Goal: Book appointment/travel/reservation

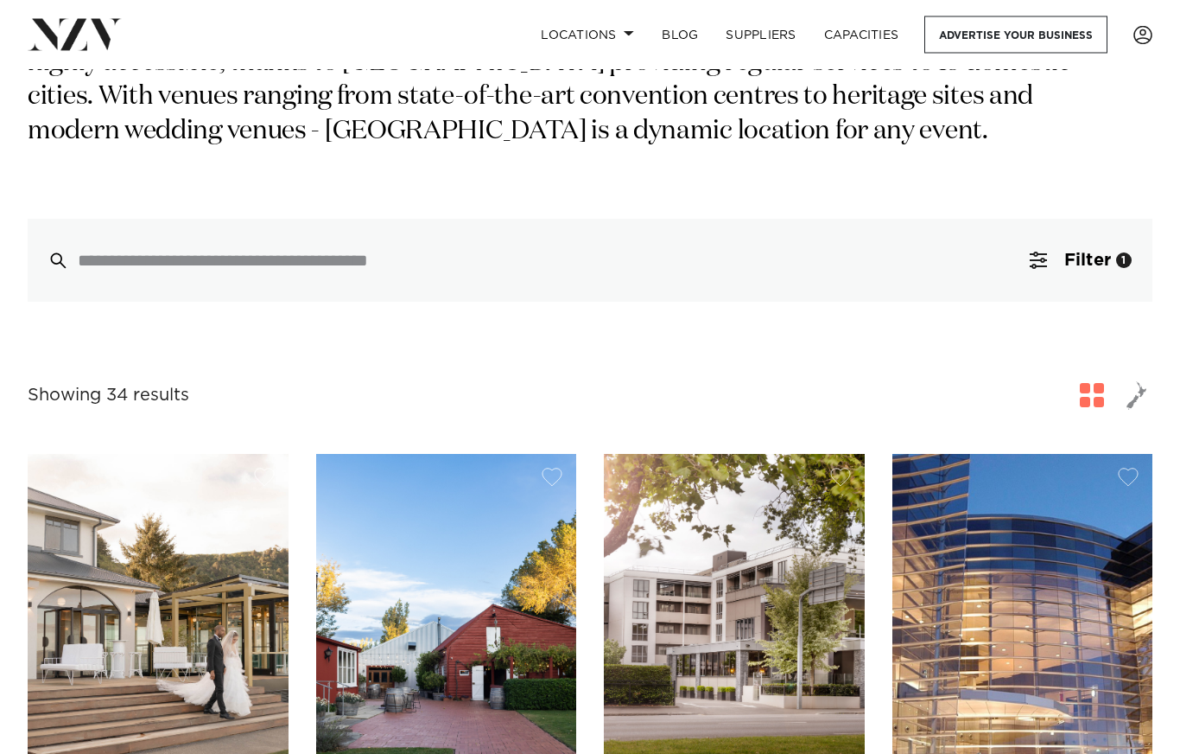
scroll to position [317, 0]
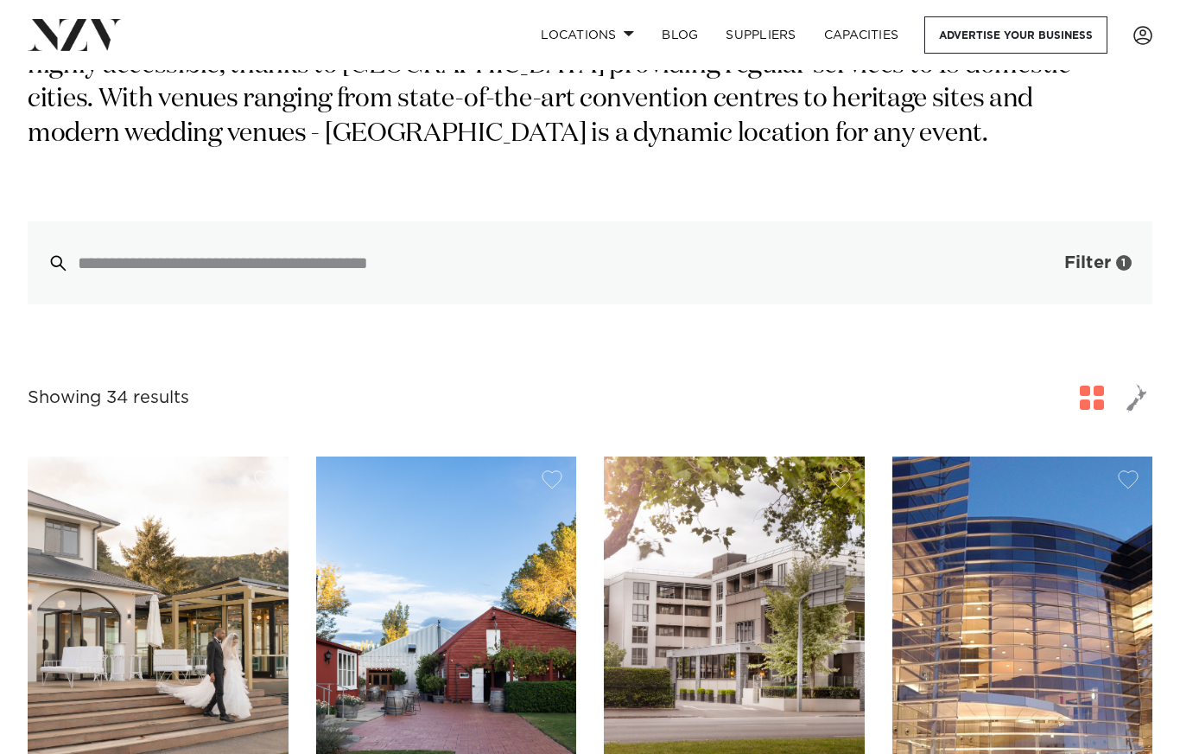
click at [1083, 256] on span "Filter" at bounding box center [1088, 262] width 47 height 17
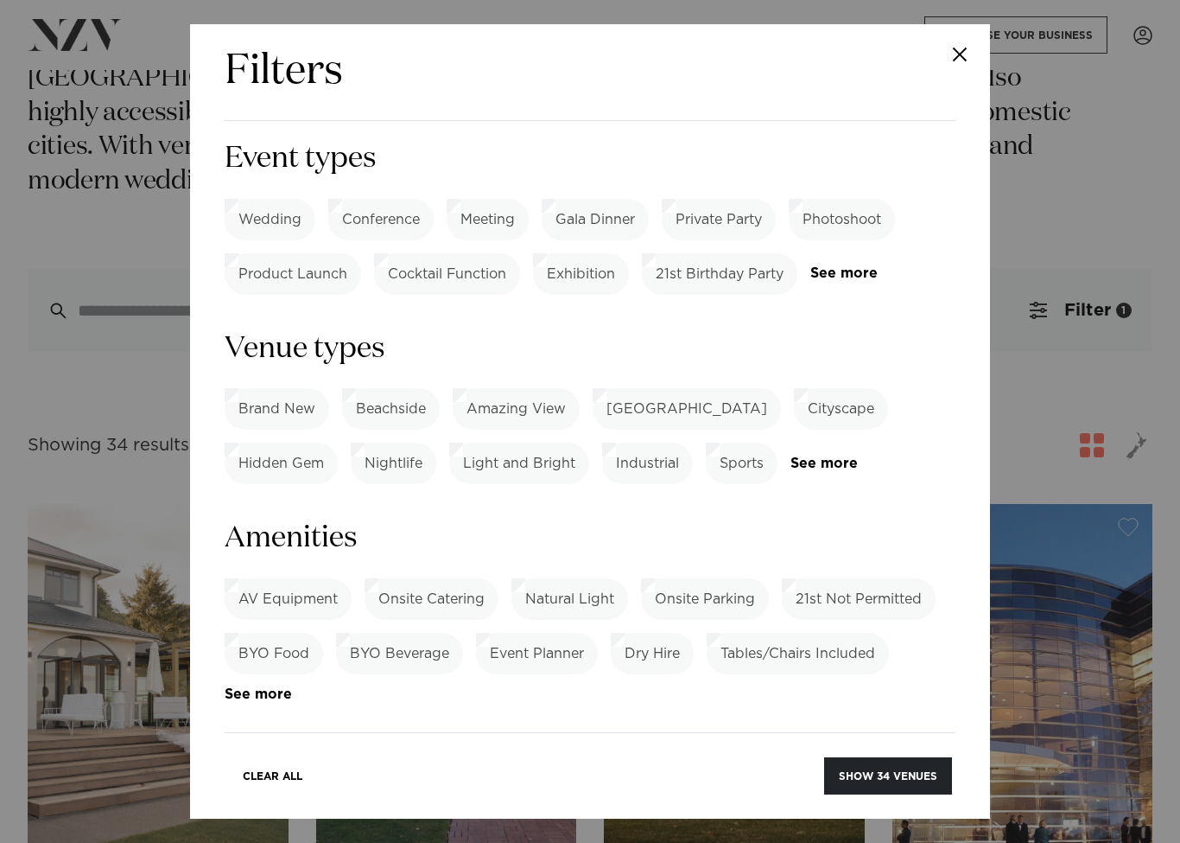
scroll to position [822, 0]
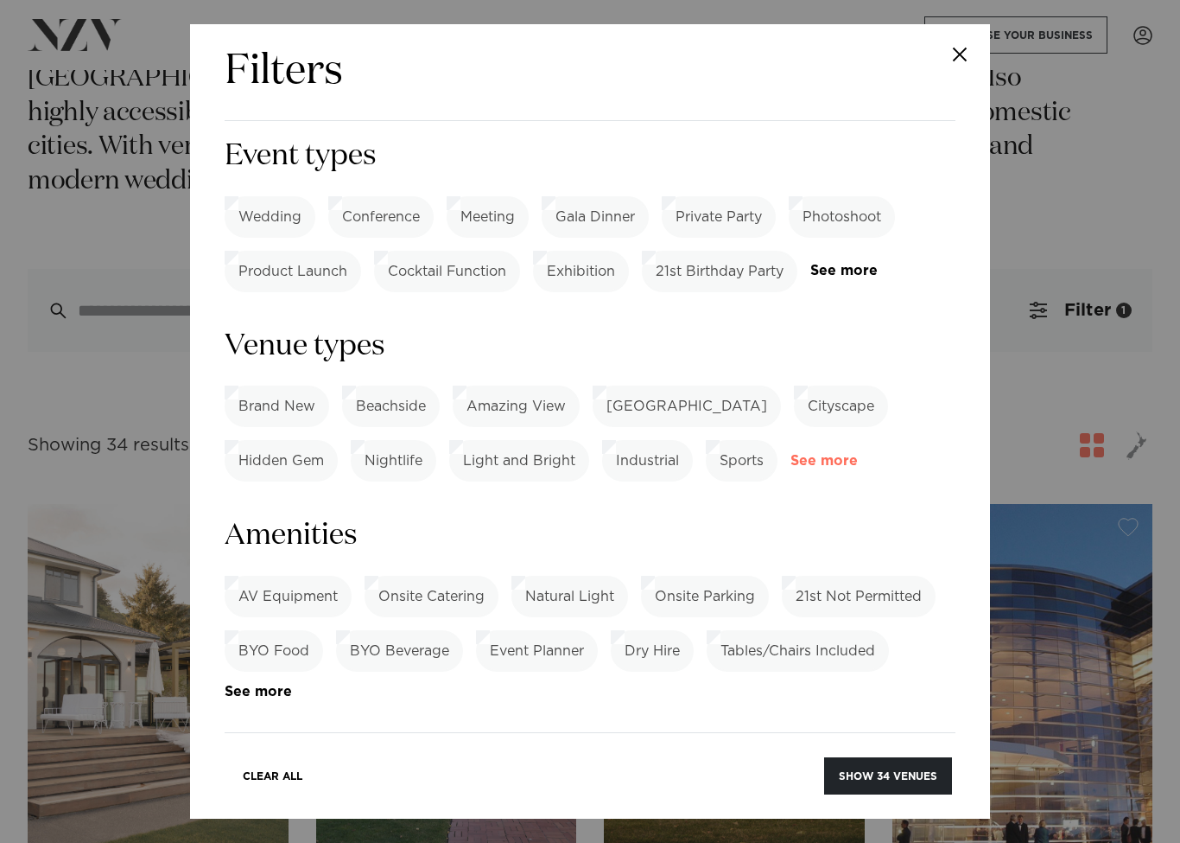
click at [843, 454] on link "See more" at bounding box center [858, 461] width 135 height 15
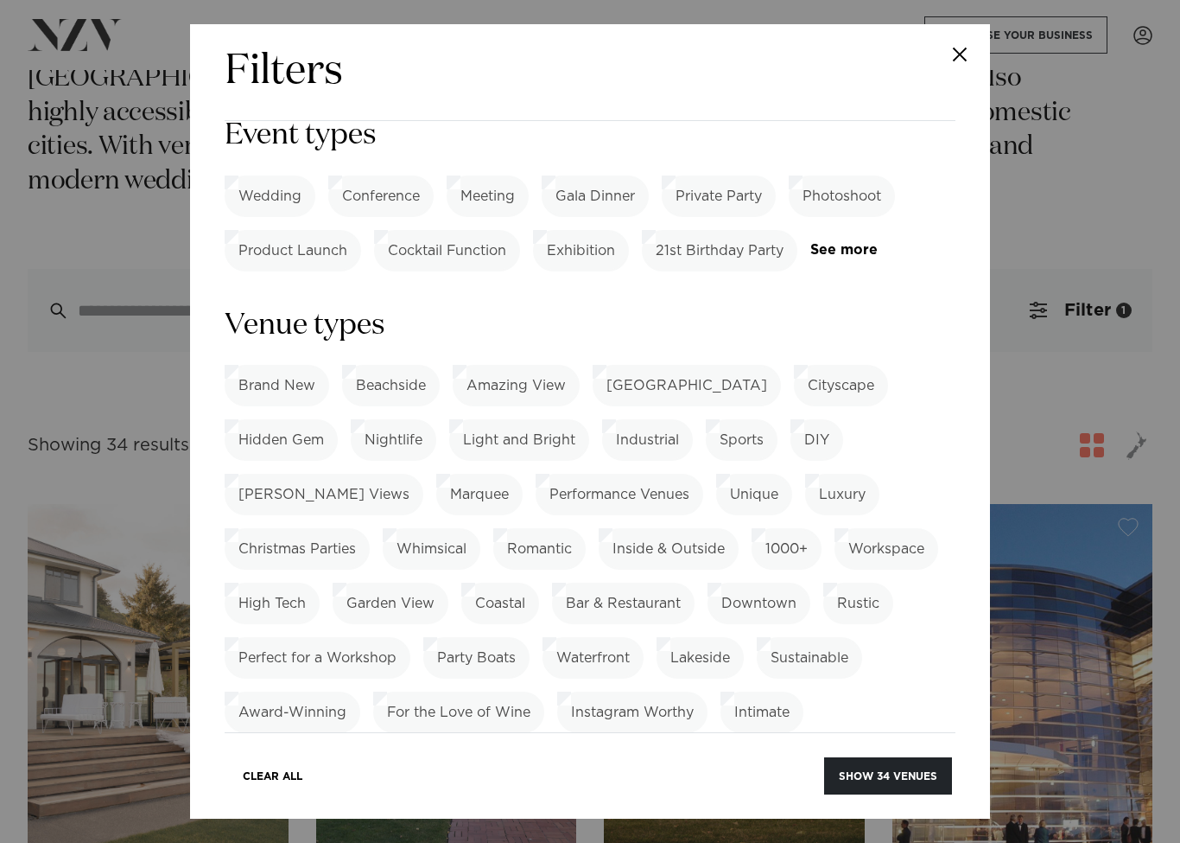
scroll to position [843, 0]
click at [370, 527] on label "Christmas Parties" at bounding box center [297, 547] width 145 height 41
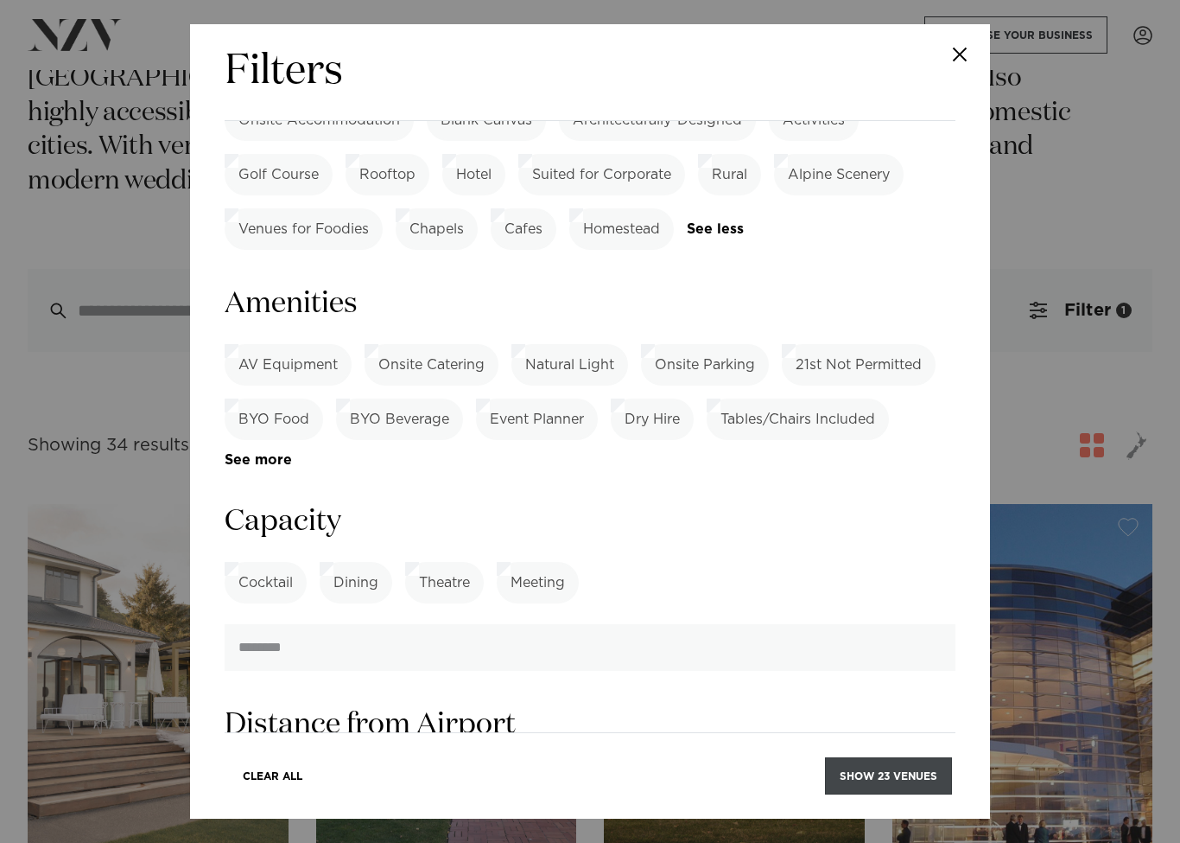
scroll to position [1491, 0]
click at [256, 451] on link "See more" at bounding box center [292, 458] width 135 height 15
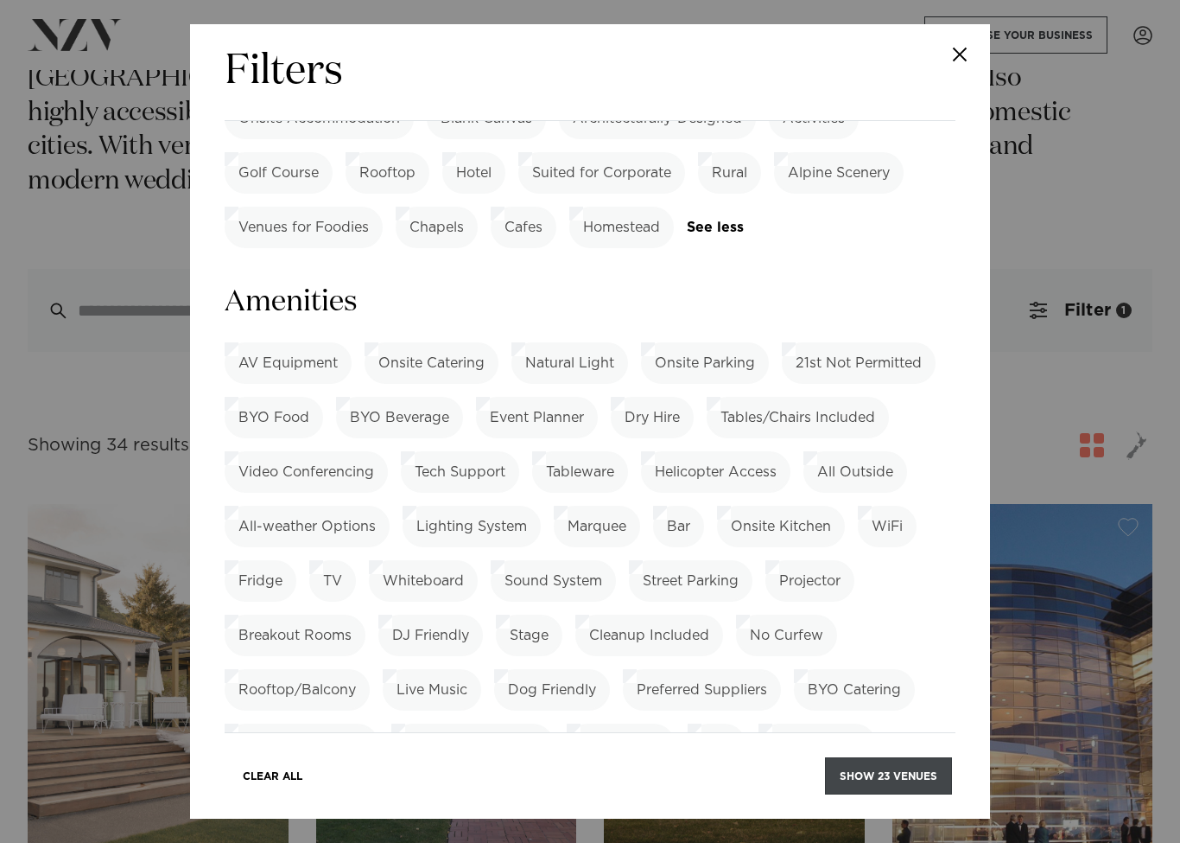
click at [865, 753] on button "Show 23 venues" at bounding box center [888, 775] width 127 height 37
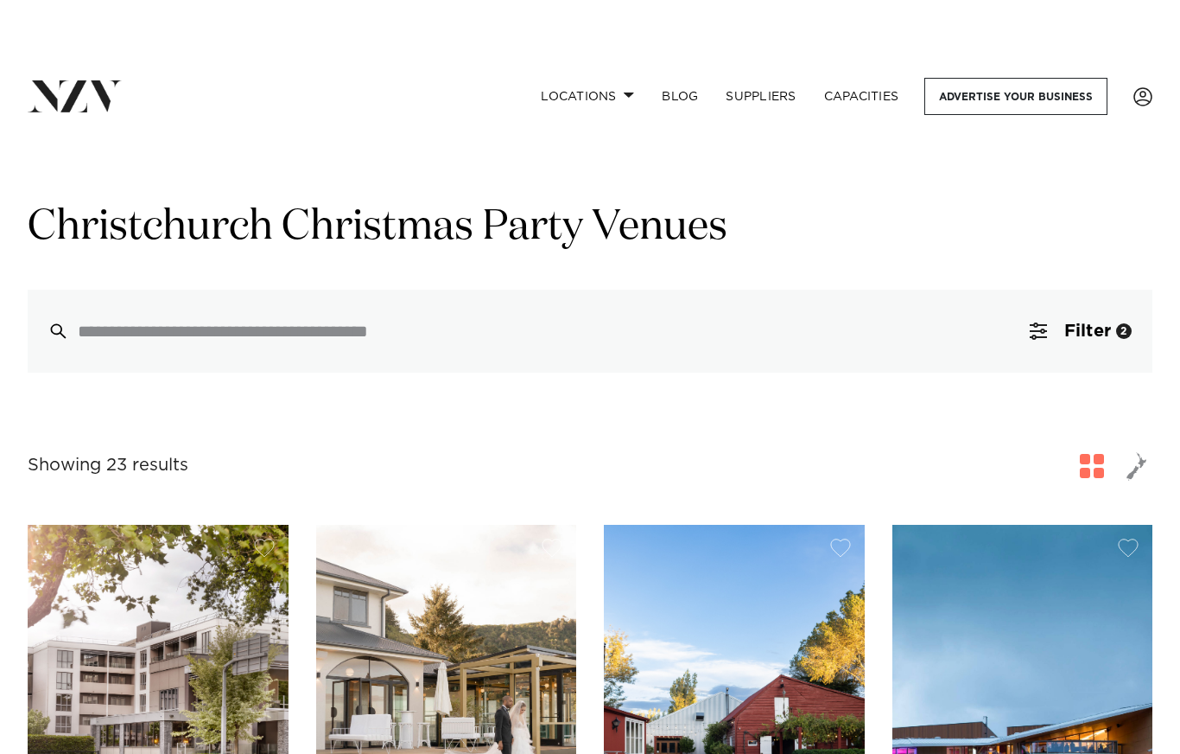
scroll to position [16, 0]
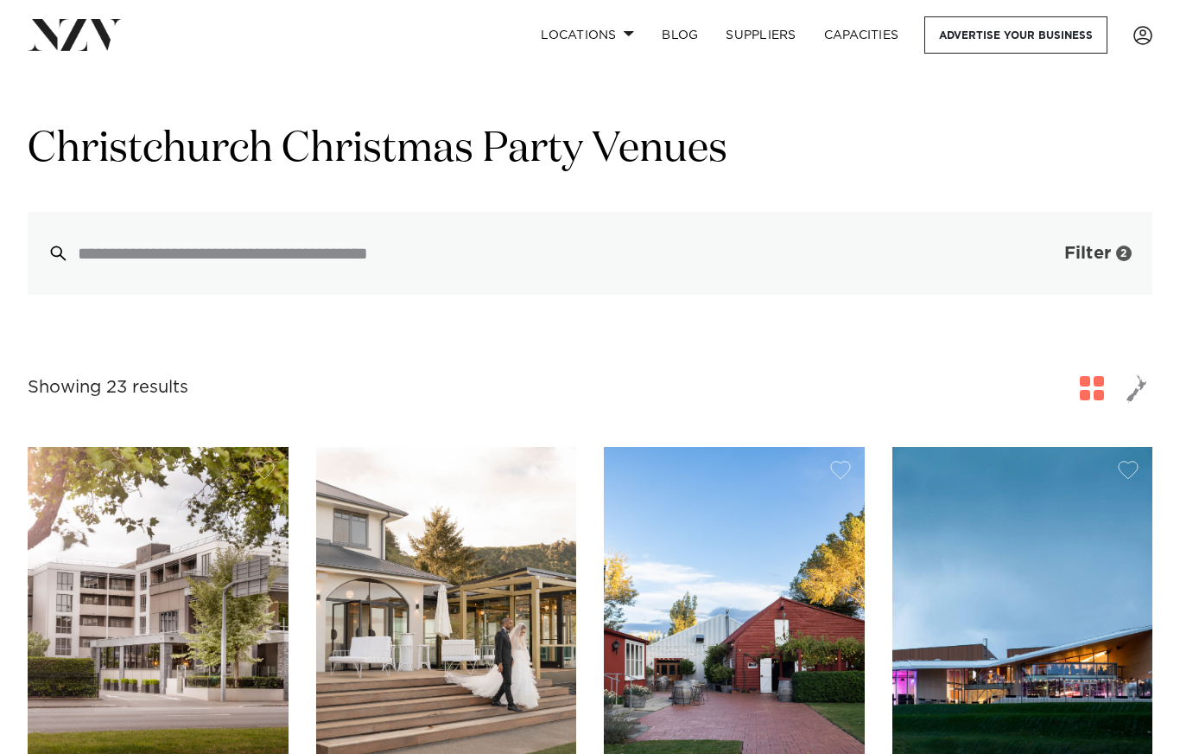
click at [1108, 265] on button "Filter 2" at bounding box center [1080, 253] width 143 height 83
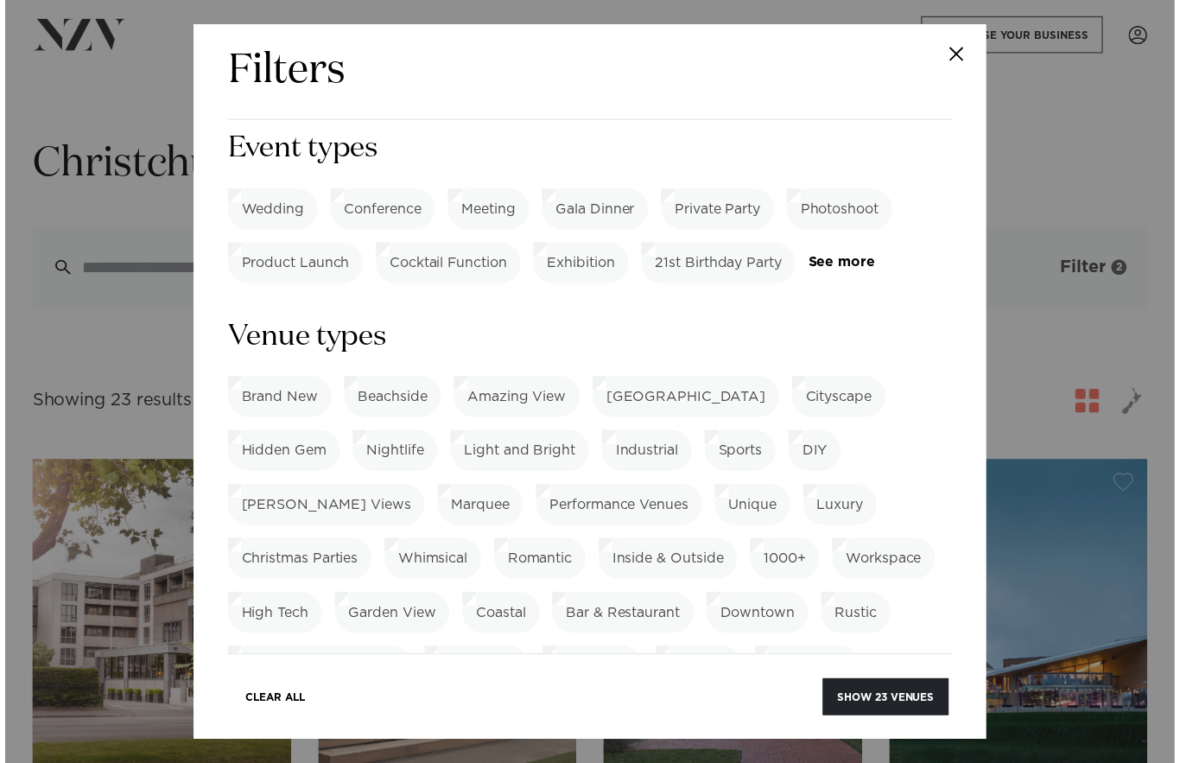
scroll to position [804, 0]
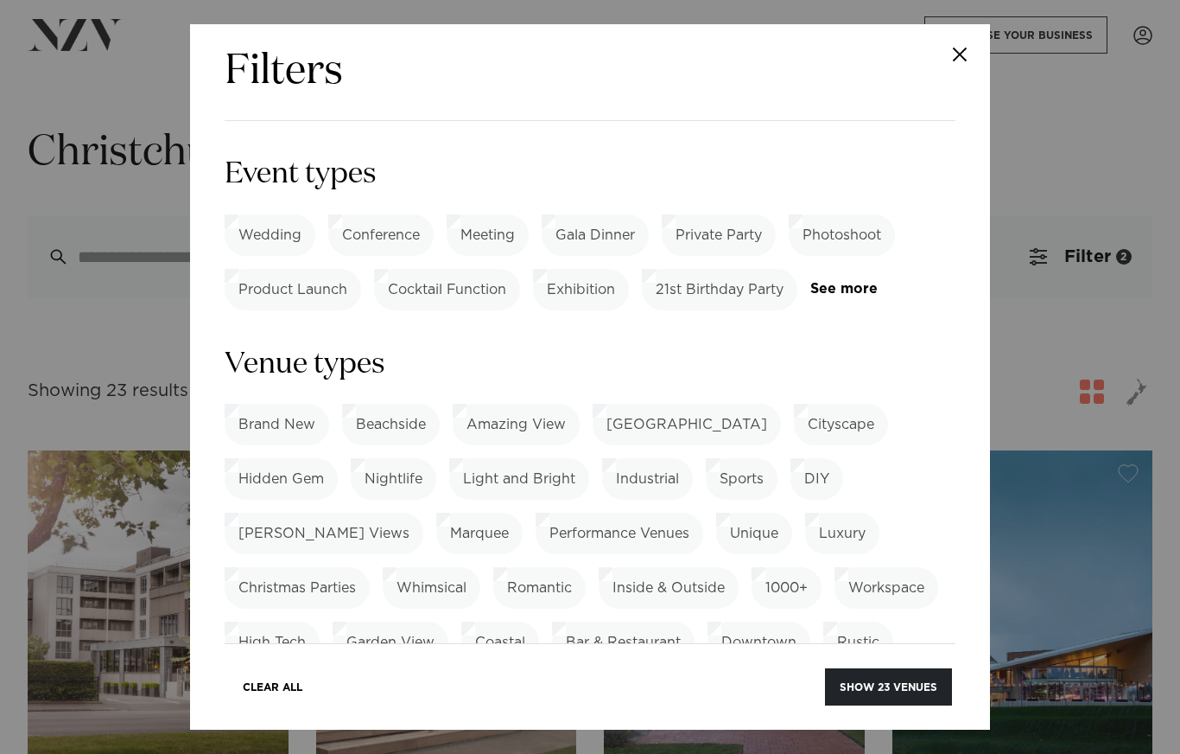
click at [370, 567] on label "Christmas Parties" at bounding box center [297, 587] width 145 height 41
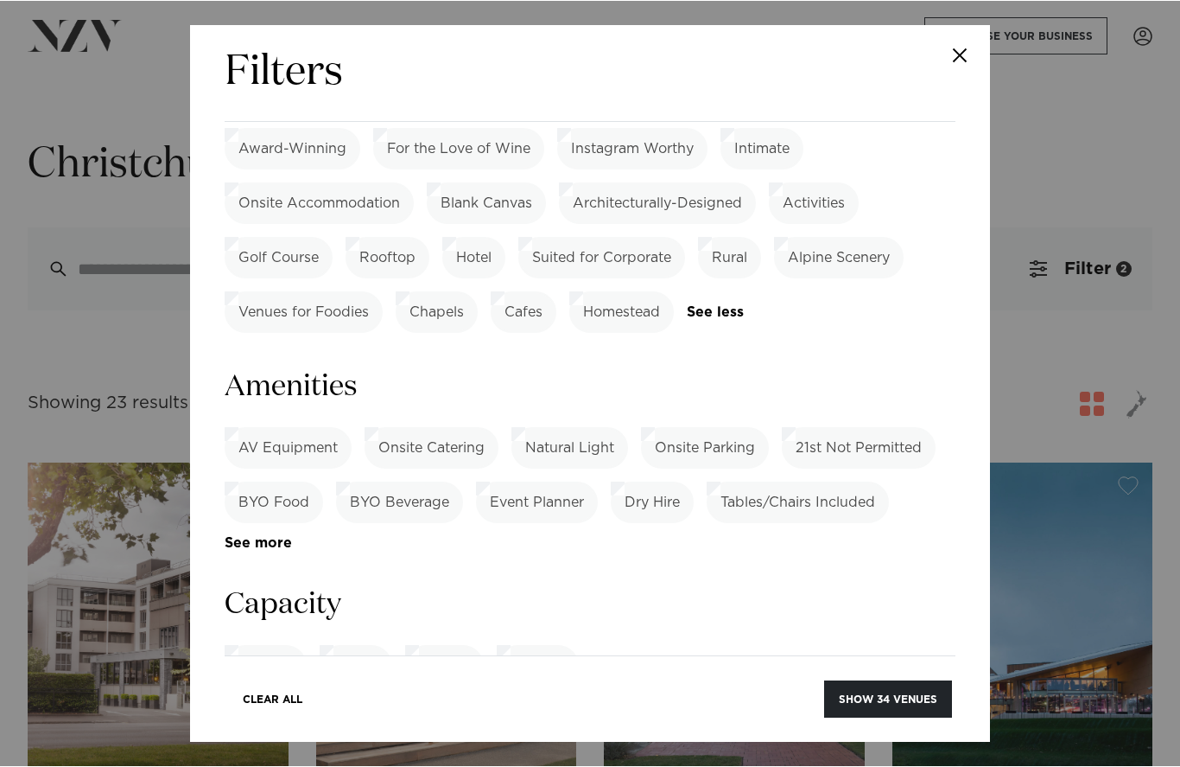
scroll to position [0, 0]
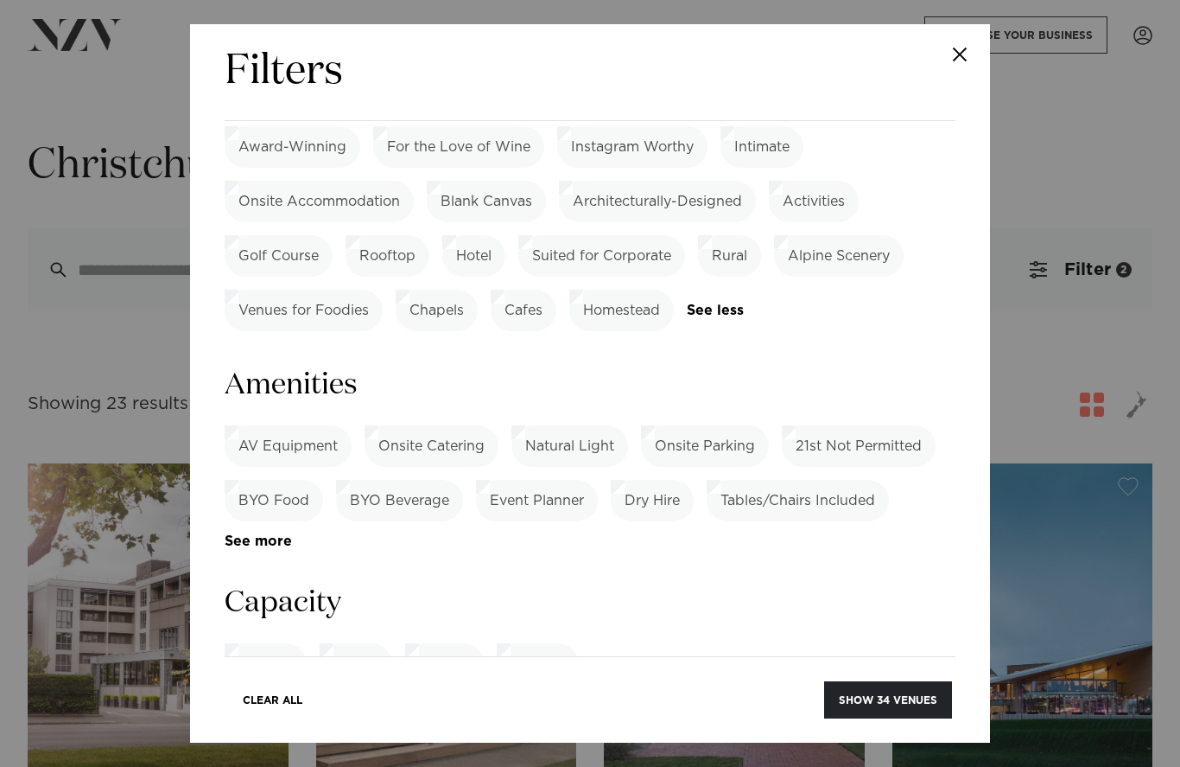
click at [276, 643] on label "Cocktail" at bounding box center [266, 663] width 82 height 41
click at [271, 534] on link "See more" at bounding box center [292, 541] width 135 height 15
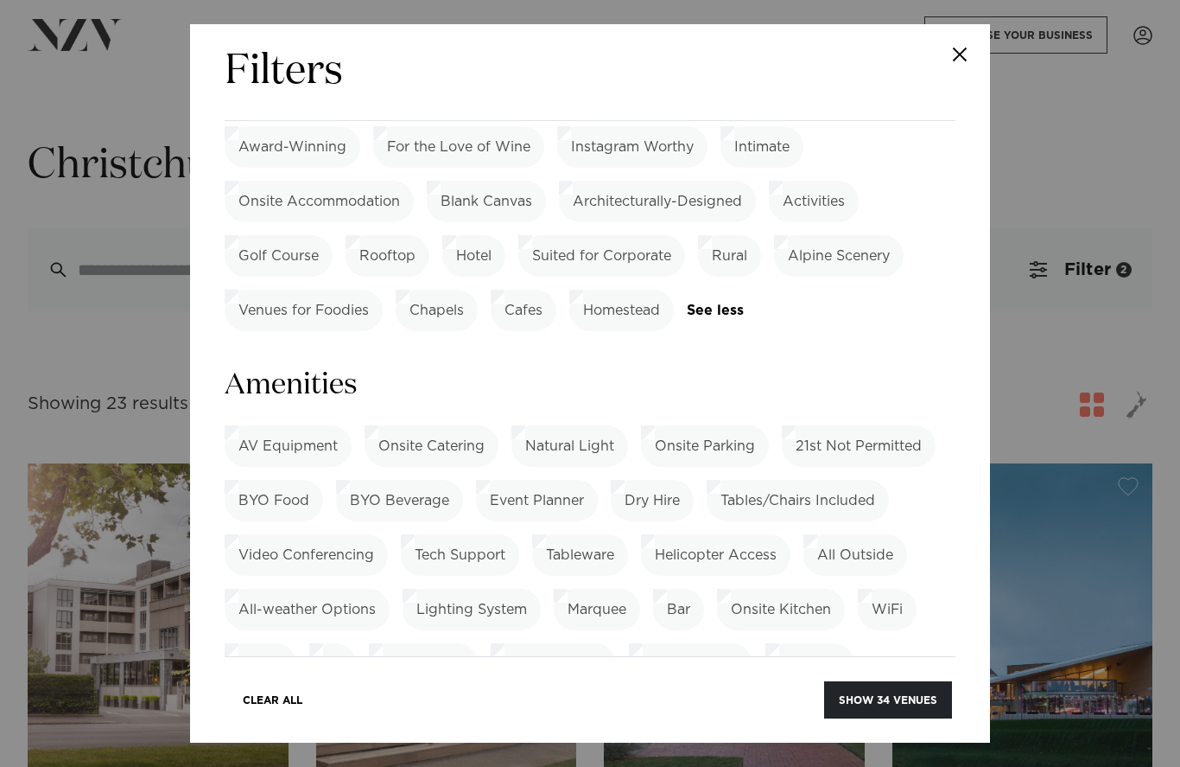
click at [417, 752] on label "Live Music" at bounding box center [432, 772] width 99 height 41
click at [892, 722] on div "Clear All Show 9 venues" at bounding box center [590, 689] width 731 height 66
drag, startPoint x: 885, startPoint y: 728, endPoint x: 885, endPoint y: 715, distance: 13.0
click at [885, 718] on button "Show 9 venues" at bounding box center [891, 699] width 122 height 37
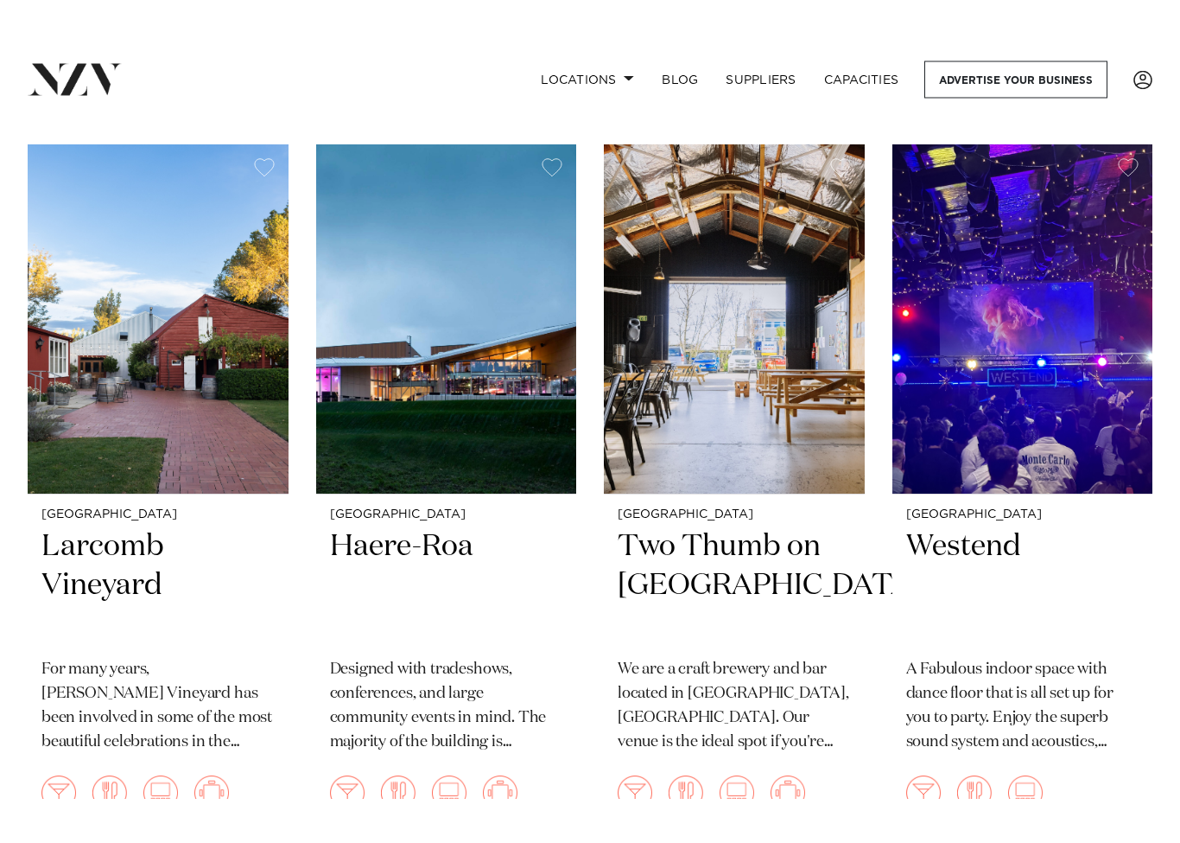
scroll to position [364, 0]
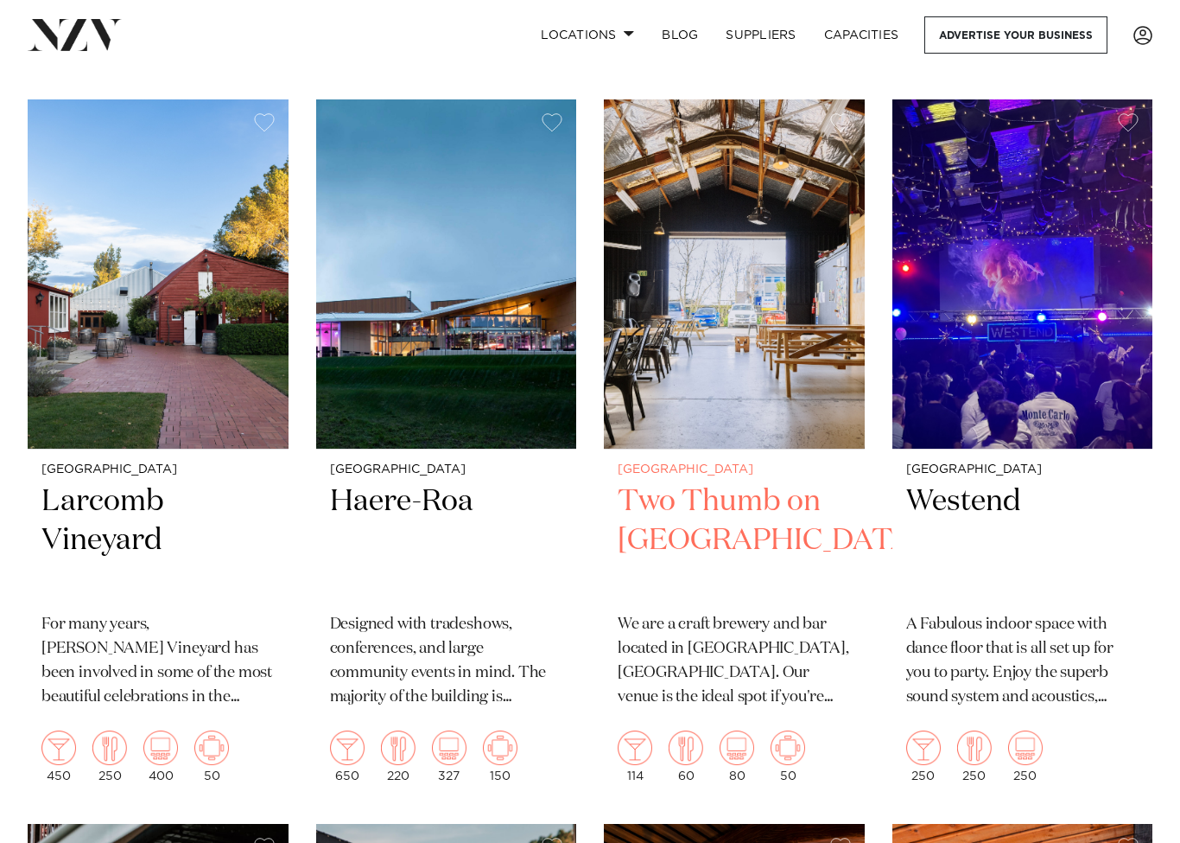
click at [822, 501] on h2 "Two Thumb on [GEOGRAPHIC_DATA]" at bounding box center [734, 540] width 233 height 117
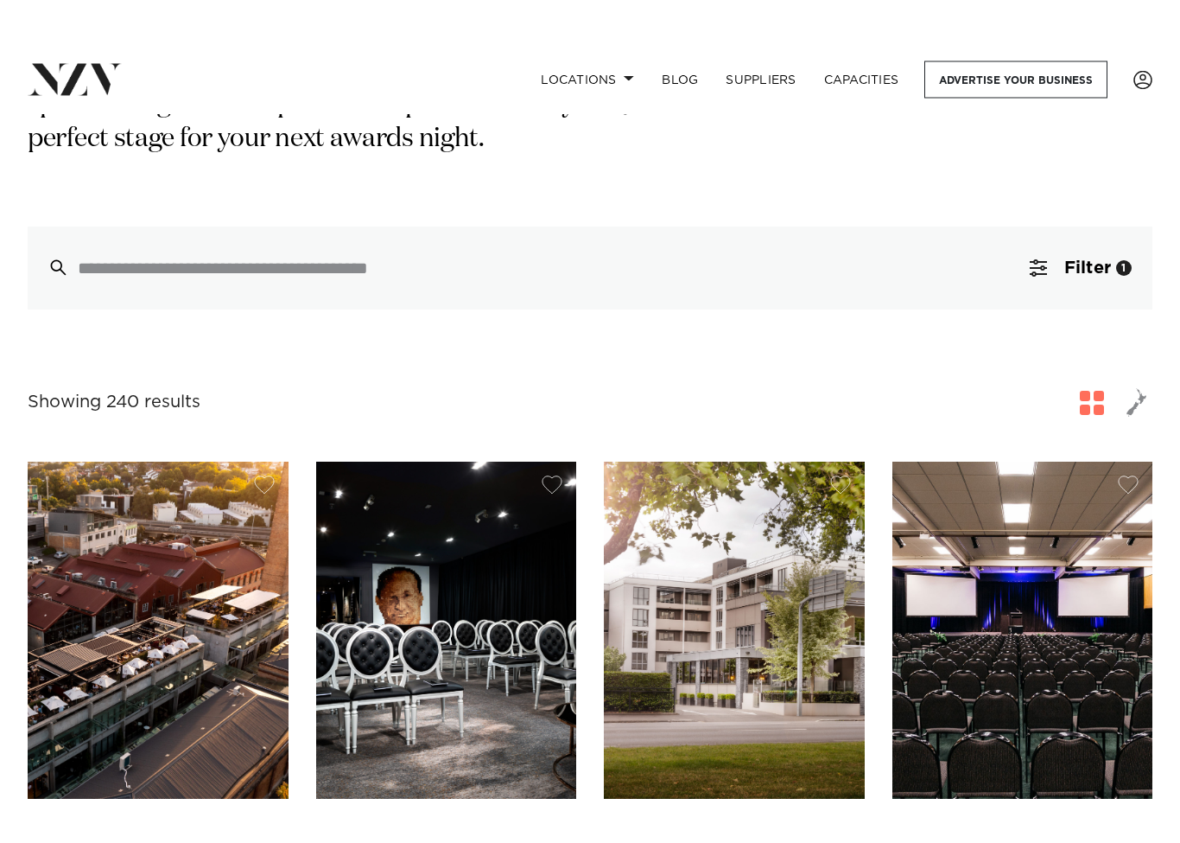
scroll to position [239, 0]
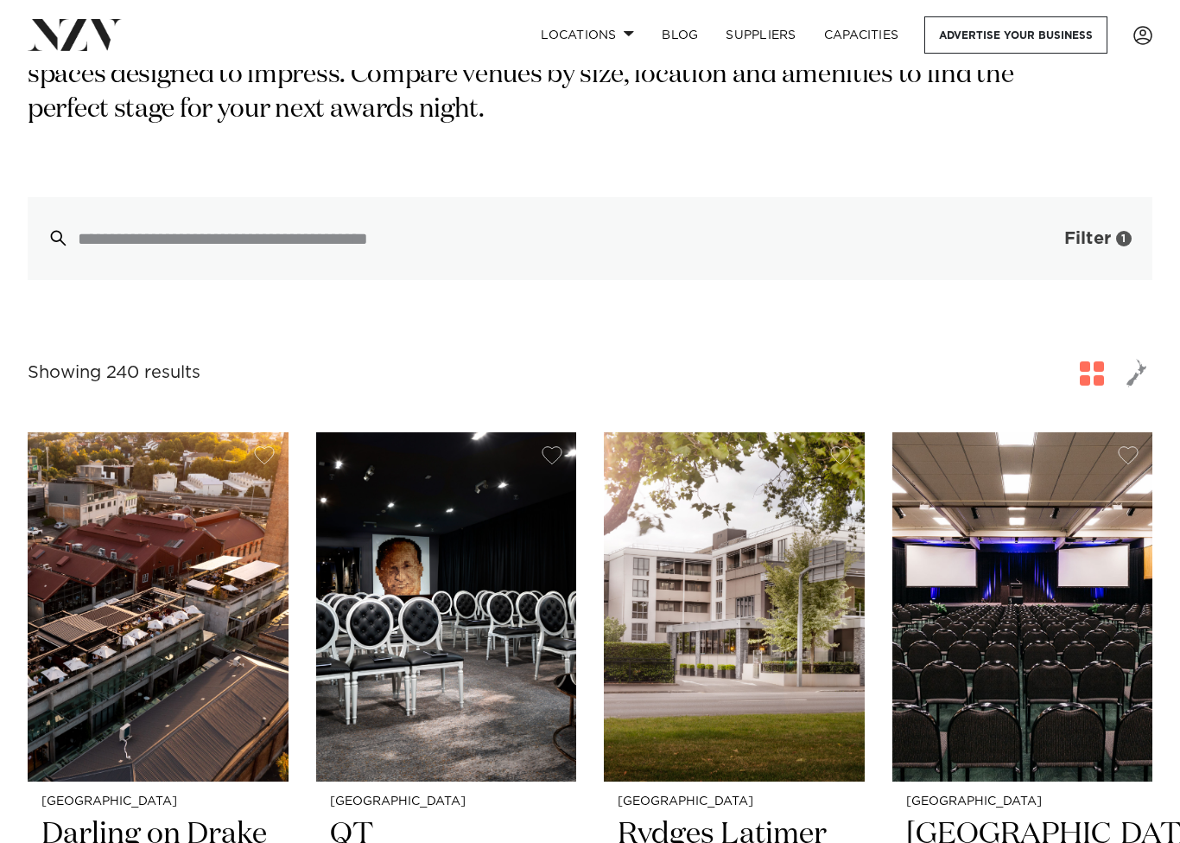
click at [1104, 253] on button "Filter 1" at bounding box center [1080, 238] width 143 height 83
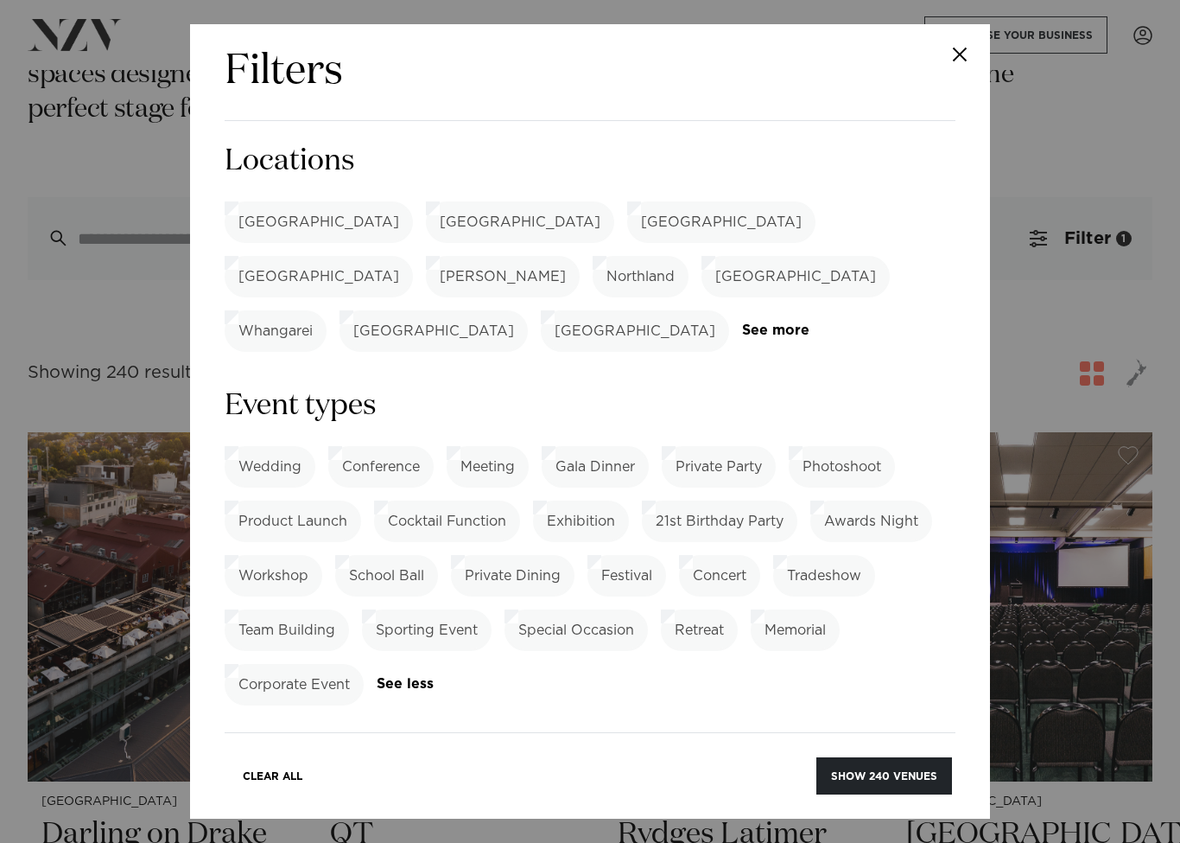
click at [627, 217] on label "[GEOGRAPHIC_DATA]" at bounding box center [721, 221] width 188 height 41
click at [879, 753] on button "Show 26 venues" at bounding box center [888, 775] width 128 height 37
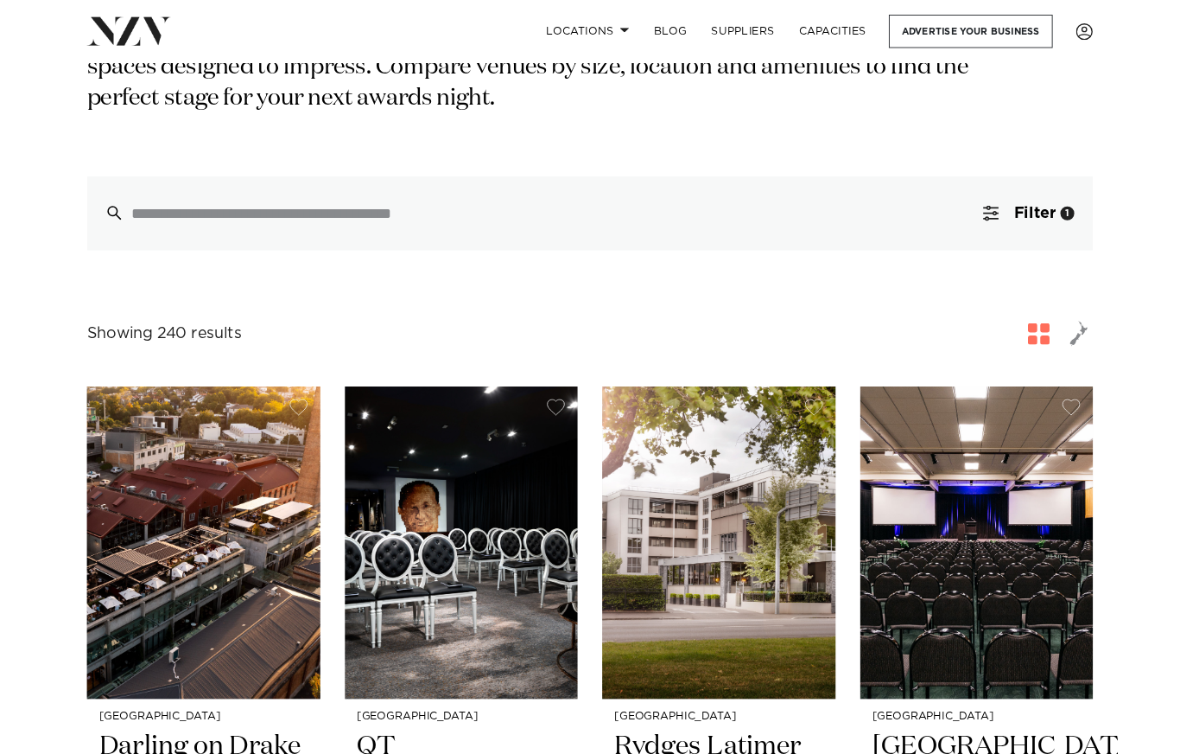
scroll to position [328, 0]
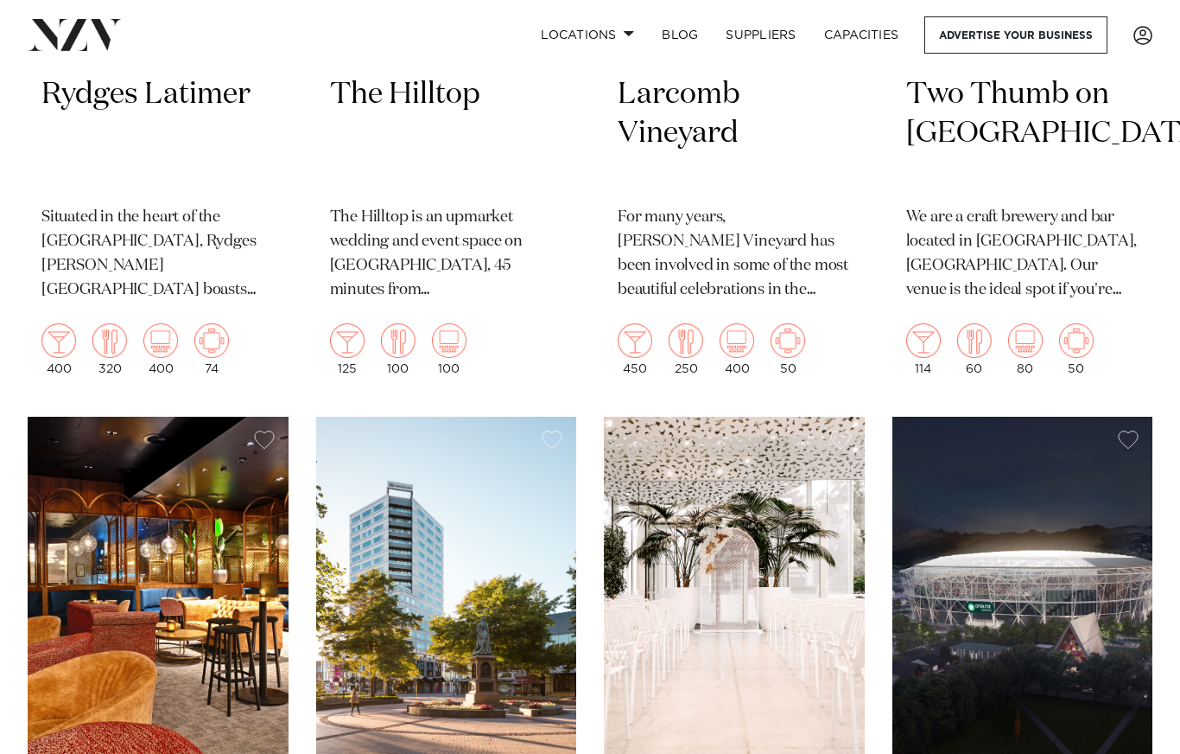
scroll to position [699, 0]
